Goal: Task Accomplishment & Management: Use online tool/utility

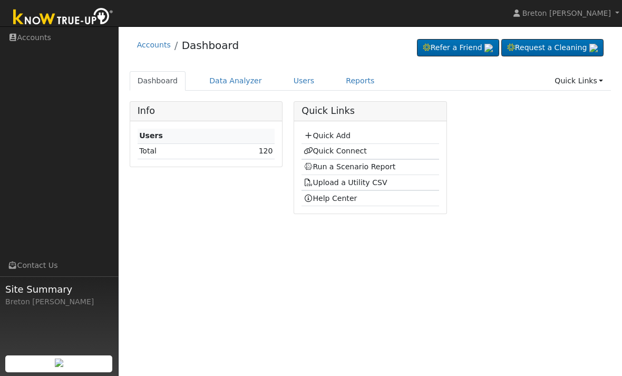
click at [340, 151] on link "Quick Connect" at bounding box center [334, 150] width 63 height 8
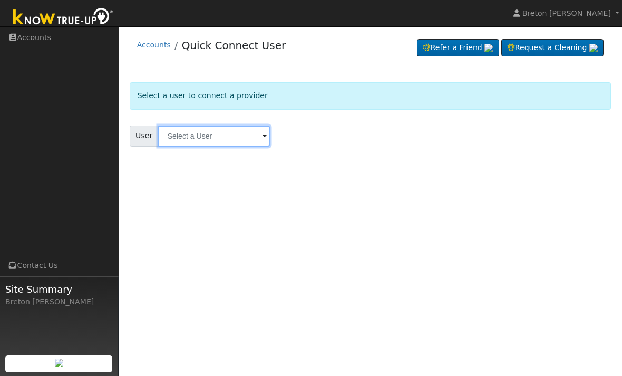
click at [198, 132] on input "text" at bounding box center [214, 135] width 112 height 21
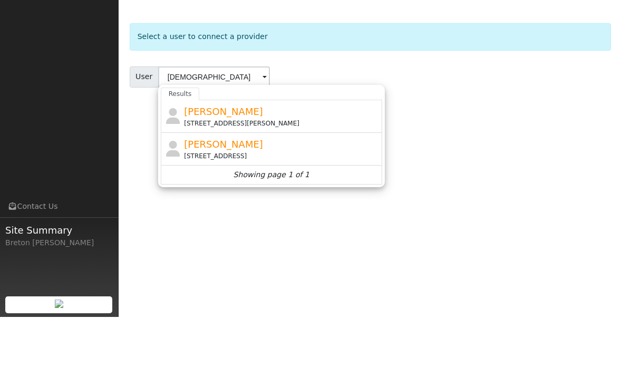
click at [231, 198] on span "[PERSON_NAME]" at bounding box center [223, 203] width 79 height 11
type input "Juan Tinoco"
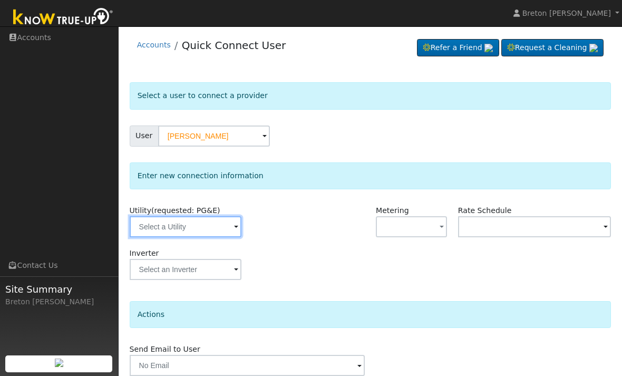
click at [193, 225] on input "text" at bounding box center [186, 226] width 112 height 21
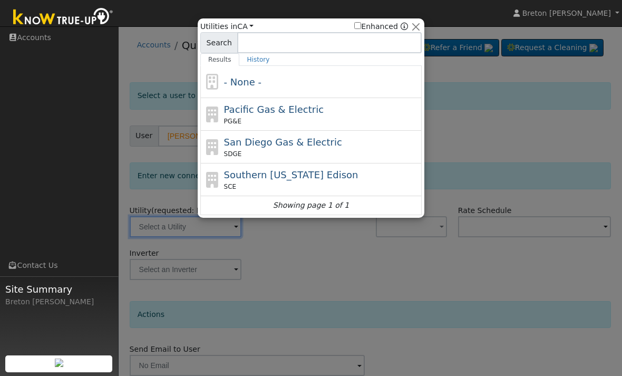
click at [268, 116] on div "PG&E" at bounding box center [321, 120] width 195 height 9
type input "PG&E"
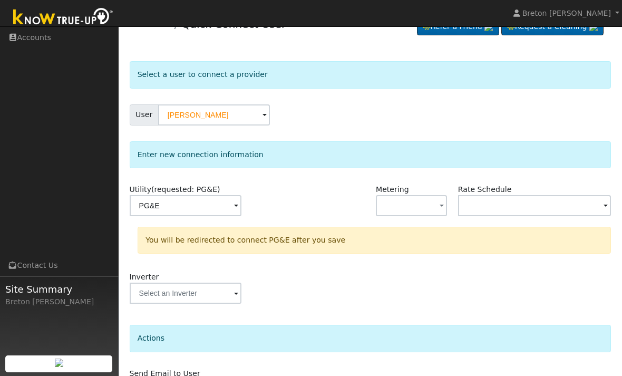
scroll to position [55, 0]
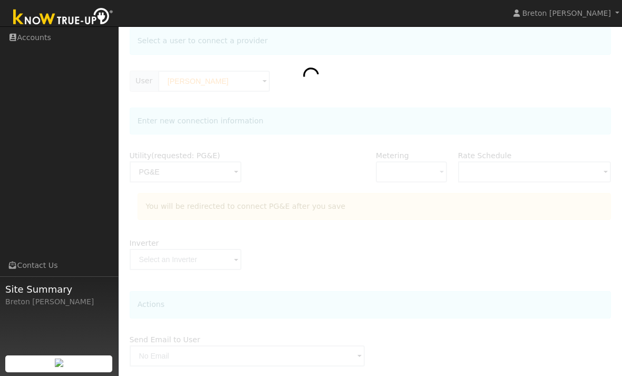
scroll to position [55, 0]
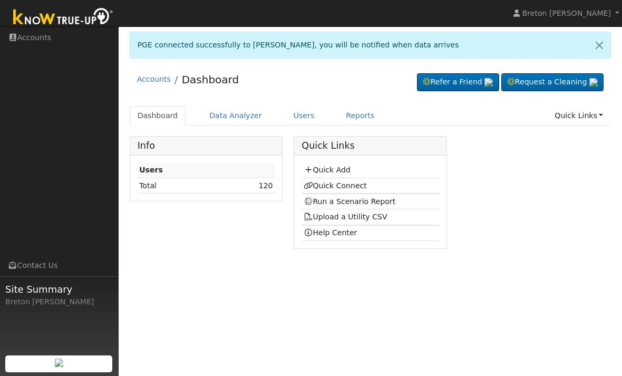
click at [351, 203] on link "Run a Scenario Report" at bounding box center [349, 201] width 92 height 8
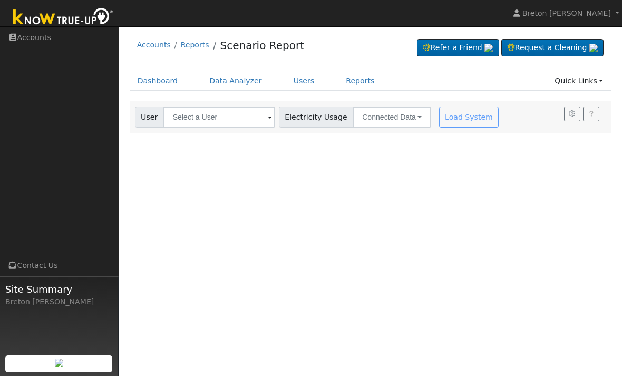
click at [164, 81] on link "Dashboard" at bounding box center [158, 80] width 56 height 19
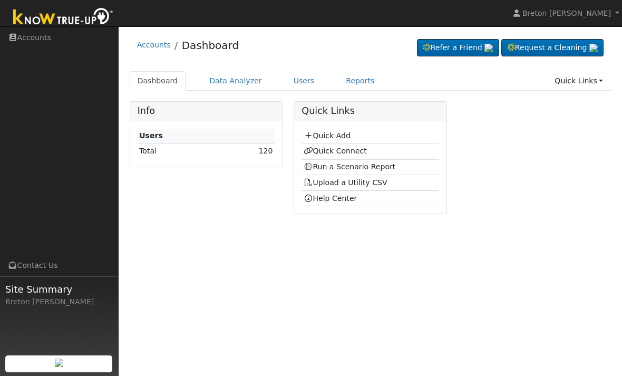
click at [343, 169] on link "Run a Scenario Report" at bounding box center [349, 166] width 92 height 8
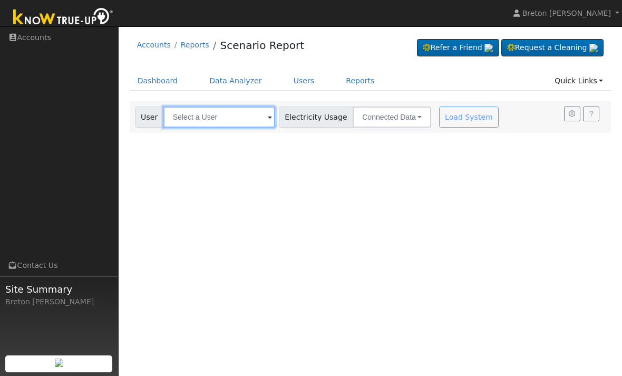
click at [203, 116] on input "text" at bounding box center [219, 116] width 112 height 21
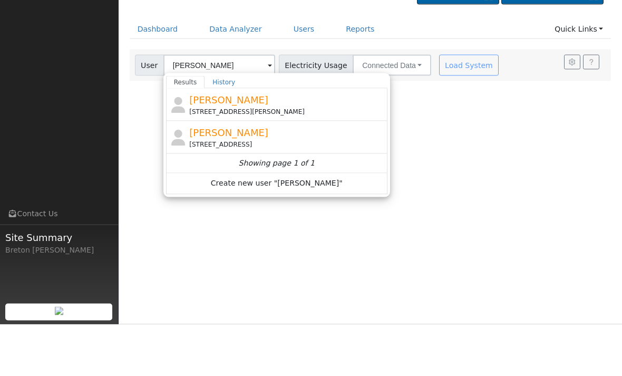
click at [252, 177] on div "Juan Tinoco 2033 South Sierra Vista Avenue, Fresno, CA 93702" at bounding box center [286, 189] width 195 height 24
type input "Juan Tinoco"
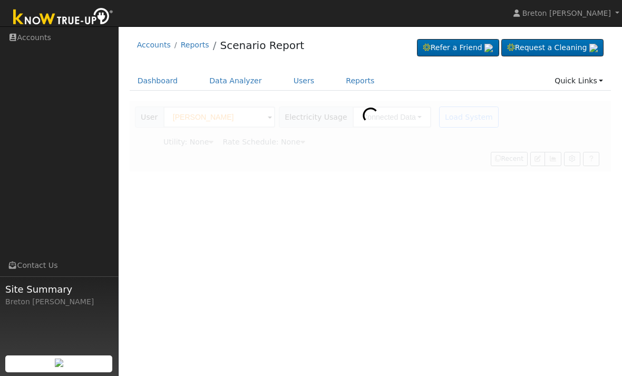
type input "Pacific Gas & Electric"
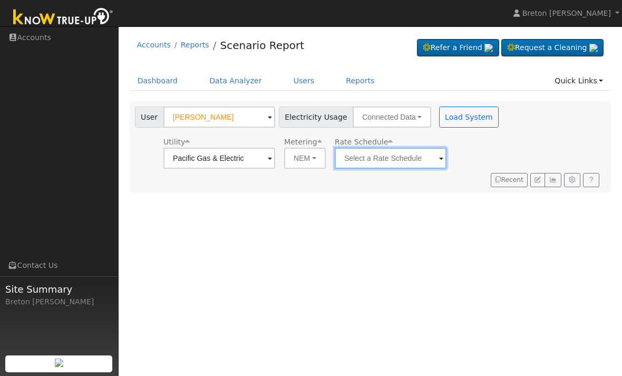
click at [275, 160] on input "text" at bounding box center [219, 158] width 112 height 21
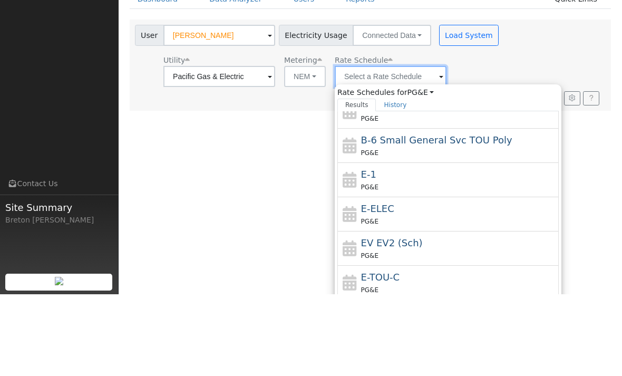
scroll to position [115, 0]
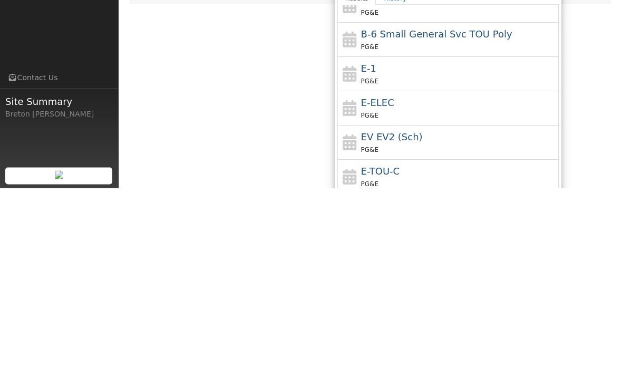
click at [365, 263] on div "PG&E" at bounding box center [458, 268] width 195 height 11
type input "E-1"
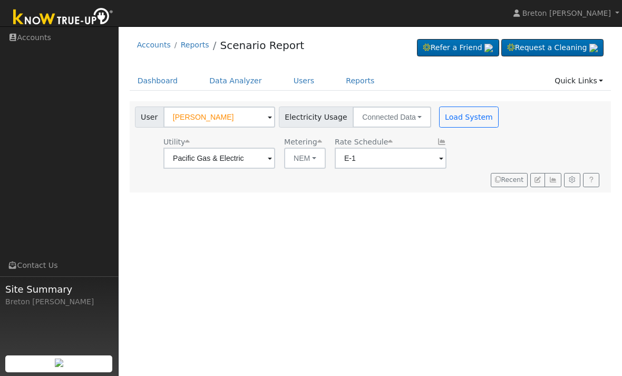
click at [444, 116] on button "Load System" at bounding box center [469, 116] width 60 height 21
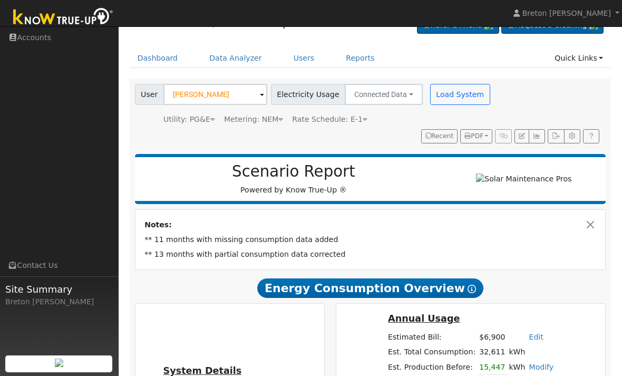
scroll to position [19, 0]
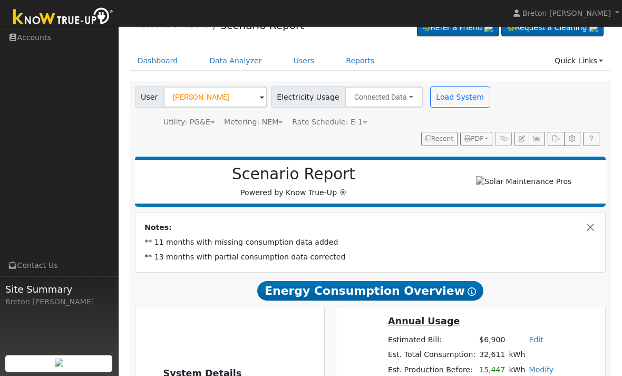
click at [448, 95] on button "Load System" at bounding box center [460, 97] width 60 height 21
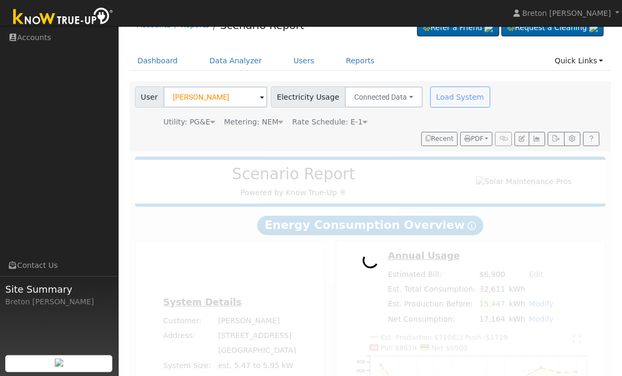
scroll to position [20, 0]
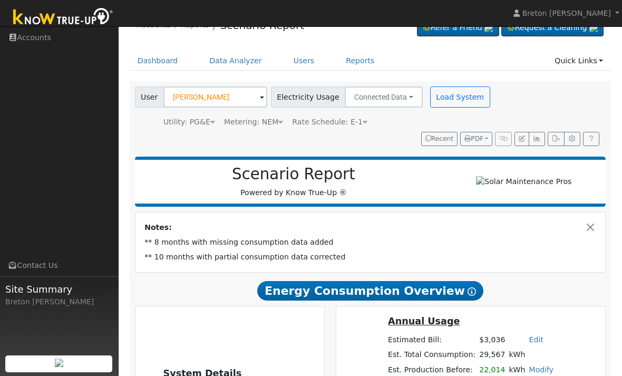
click at [443, 104] on button "Load System" at bounding box center [460, 96] width 60 height 21
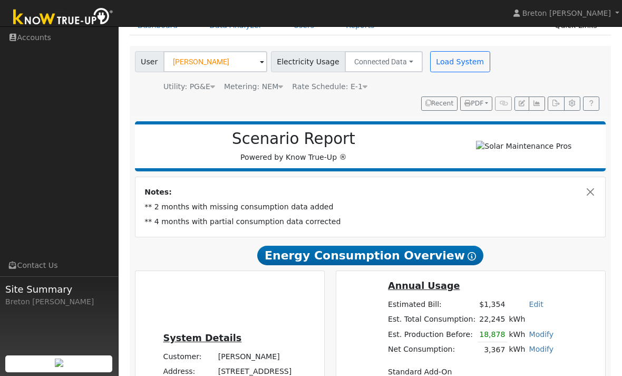
scroll to position [26, 0]
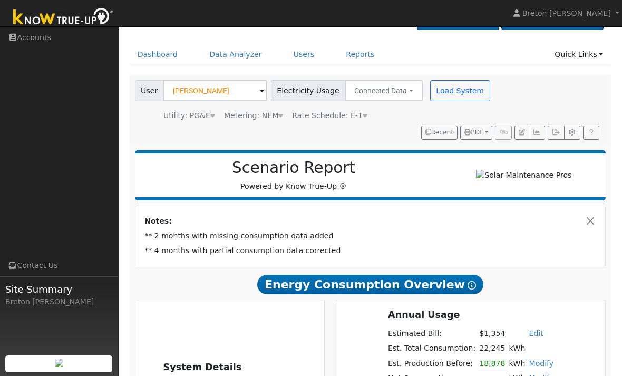
click at [450, 85] on button "Load System" at bounding box center [460, 90] width 60 height 21
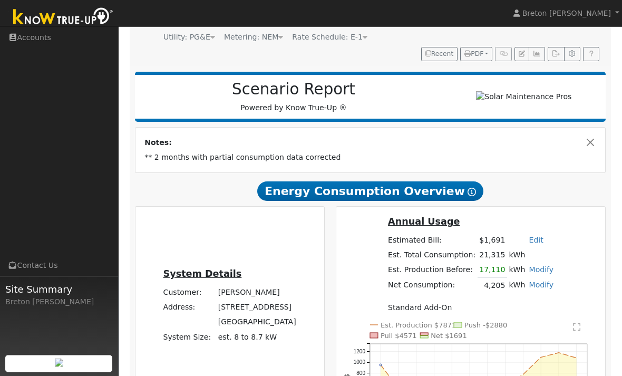
scroll to position [0, 0]
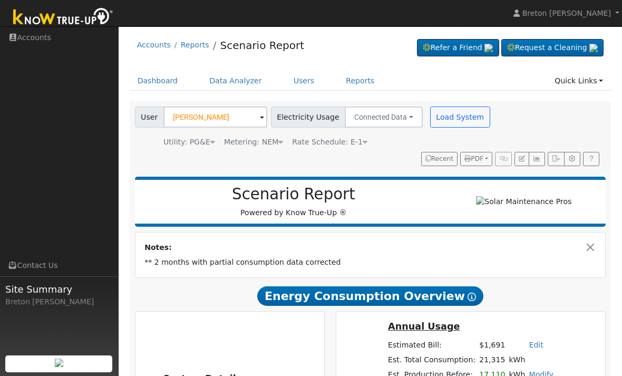
click at [446, 117] on button "Load System" at bounding box center [460, 116] width 60 height 21
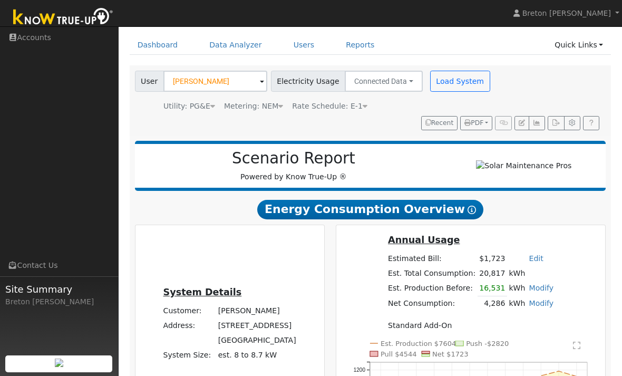
scroll to position [43, 0]
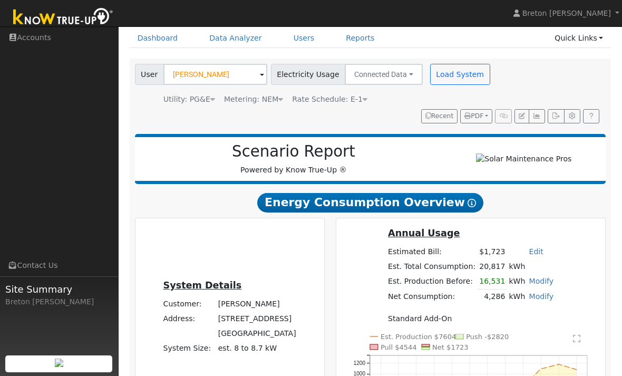
click at [439, 73] on button "Load System" at bounding box center [460, 74] width 60 height 21
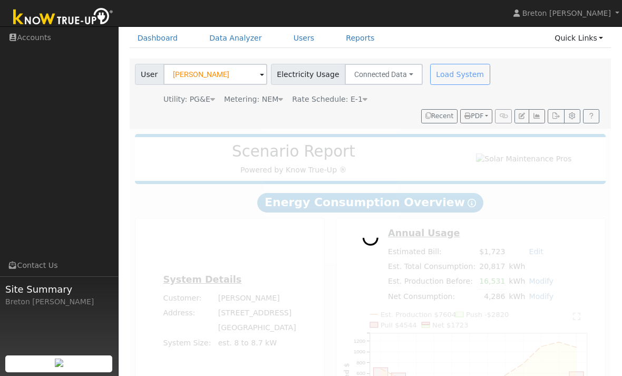
radio input "true"
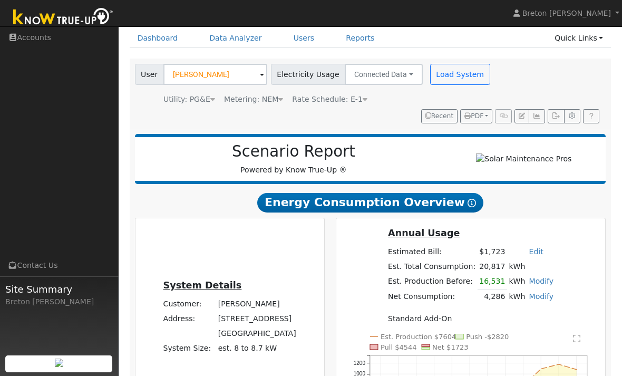
scroll to position [64, 0]
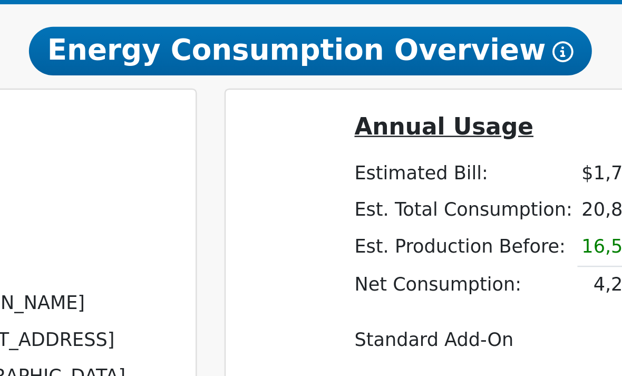
click at [248, 113] on div "Scenario Report Powered by Know True-Up ®" at bounding box center [370, 138] width 471 height 50
click at [388, 207] on h5 "Annual Usage" at bounding box center [470, 212] width 165 height 11
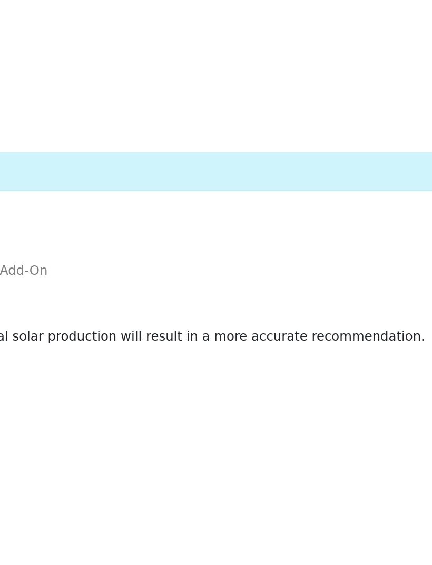
scroll to position [201, 0]
